Goal: Task Accomplishment & Management: Use online tool/utility

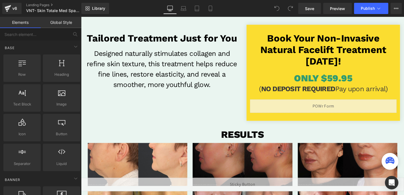
scroll to position [144, 0]
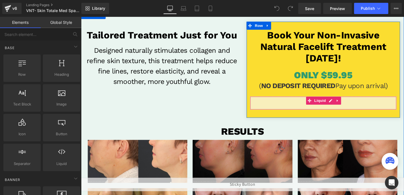
click at [331, 104] on span "Liquid" at bounding box center [332, 105] width 15 height 8
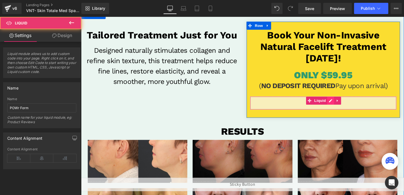
click at [345, 105] on div "Liquid" at bounding box center [336, 107] width 154 height 14
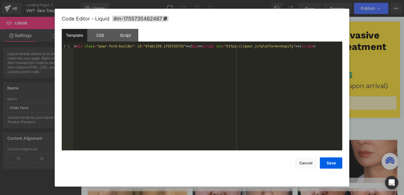
click at [203, 48] on div "< div class = "powr-form-builder" id = "9fa6c339_1755735733" > </ div > < scrip…" at bounding box center [207, 101] width 269 height 114
click at [330, 159] on button "Save" at bounding box center [331, 162] width 22 height 11
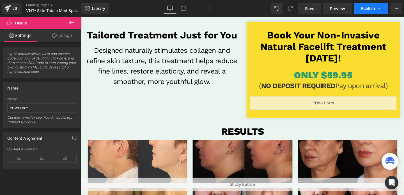
click at [367, 7] on span "Publish" at bounding box center [368, 8] width 14 height 4
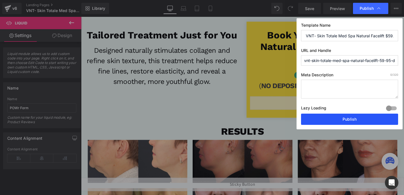
click at [337, 121] on button "Publish" at bounding box center [349, 119] width 97 height 11
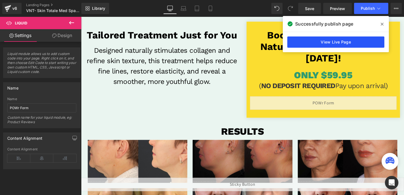
click at [310, 41] on link "View Live Page" at bounding box center [335, 41] width 97 height 11
